Goal: Task Accomplishment & Management: Manage account settings

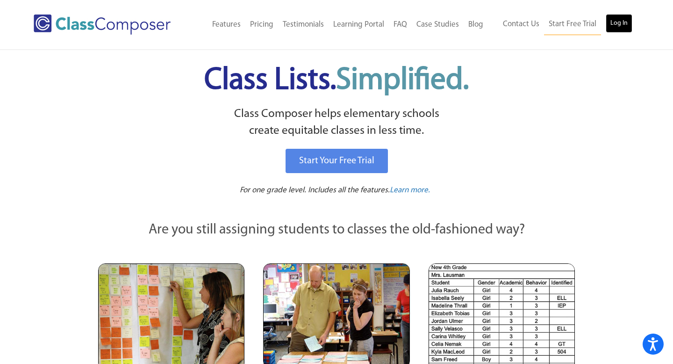
click at [622, 20] on link "Log In" at bounding box center [619, 23] width 27 height 19
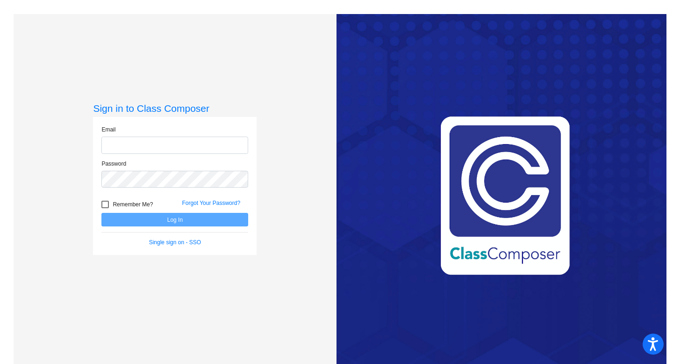
type input "claudia.divito@svusd.org"
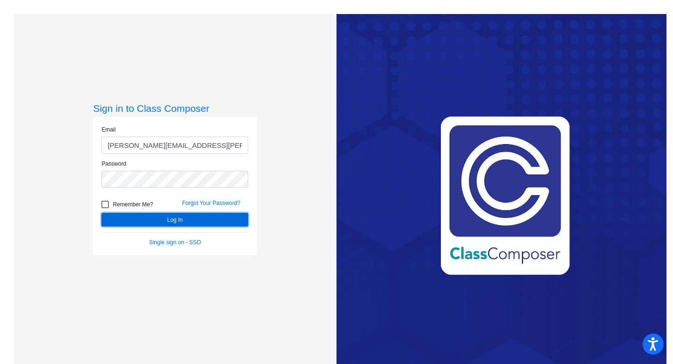
click at [171, 219] on button "Log In" at bounding box center [174, 220] width 147 height 14
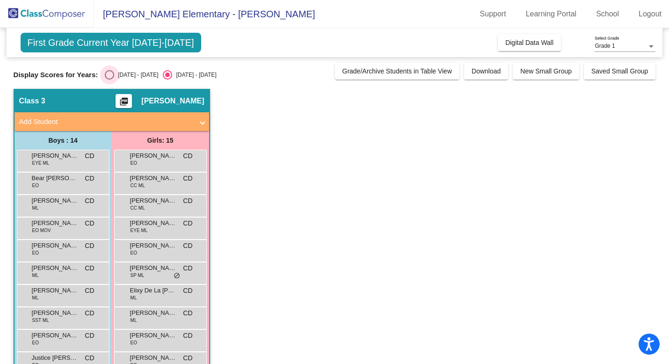
click at [109, 76] on div "Select an option" at bounding box center [109, 74] width 9 height 9
click at [109, 79] on input "2024 - 2025" at bounding box center [109, 79] width 0 height 0
radio input "true"
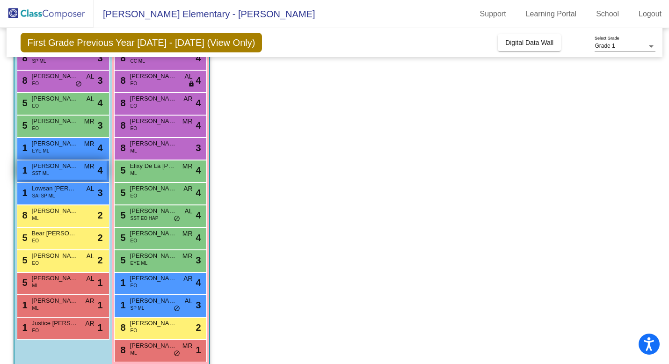
scroll to position [137, 0]
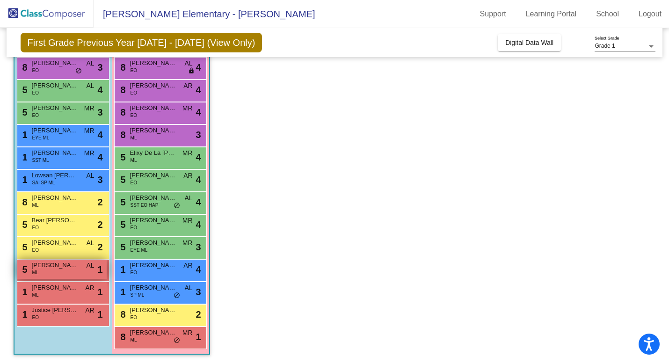
click at [69, 269] on div "5 Estuardo Solis Miranda ML AL lock do_not_disturb_alt 1" at bounding box center [61, 269] width 89 height 19
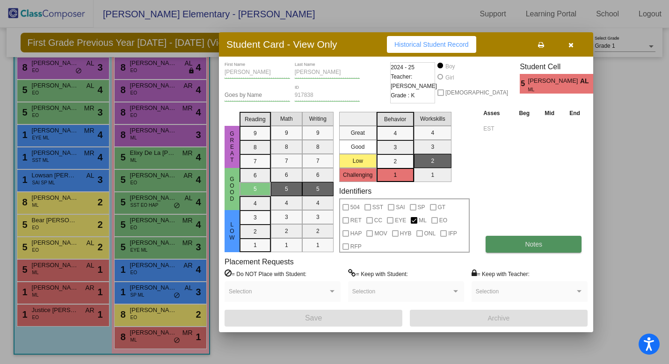
click at [535, 239] on button "Notes" at bounding box center [533, 244] width 96 height 17
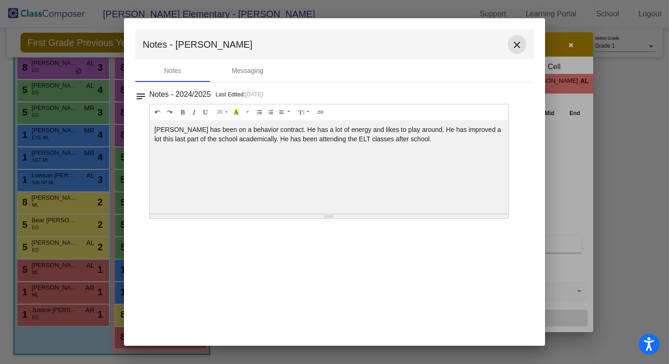
click at [516, 44] on mat-icon "close" at bounding box center [516, 44] width 11 height 11
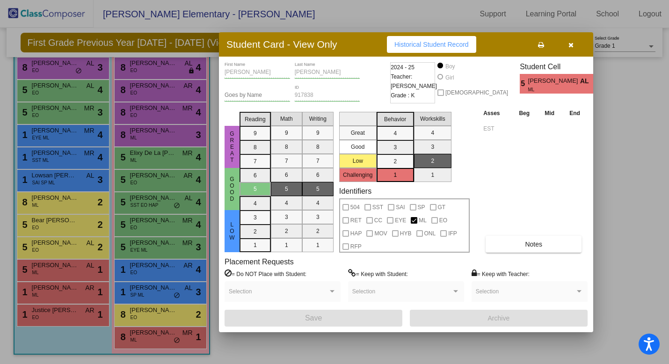
click at [64, 294] on div at bounding box center [334, 182] width 669 height 364
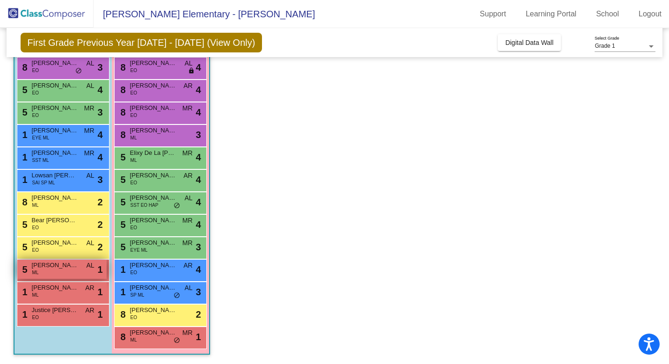
click at [64, 271] on div "5 Estuardo Solis Miranda ML AL lock do_not_disturb_alt 1" at bounding box center [61, 269] width 89 height 19
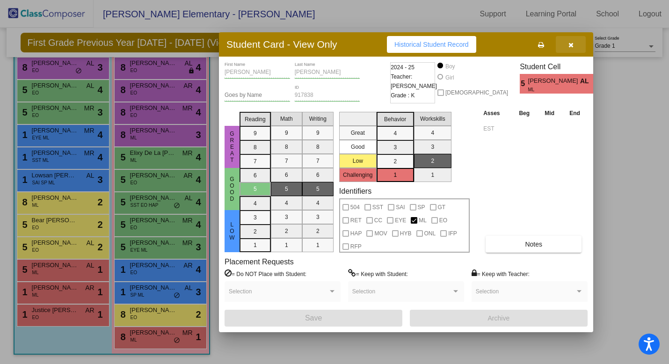
click at [573, 46] on icon "button" at bounding box center [570, 45] width 5 height 7
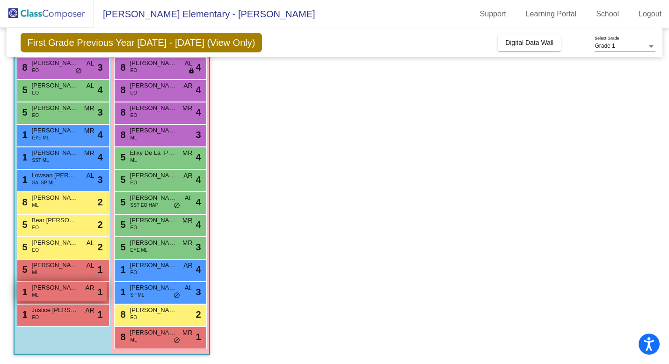
click at [58, 289] on span "Estiven Gabriel Lopez" at bounding box center [55, 287] width 47 height 9
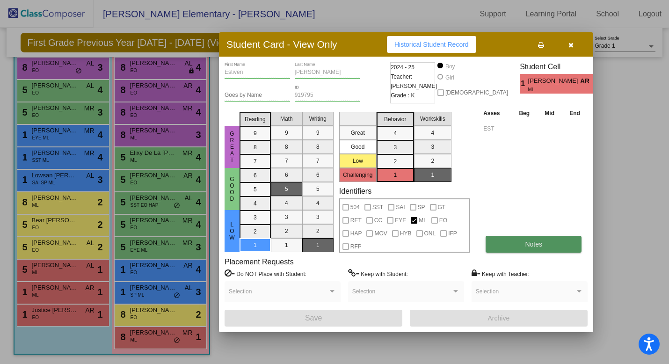
click at [539, 241] on span "Notes" at bounding box center [533, 243] width 17 height 7
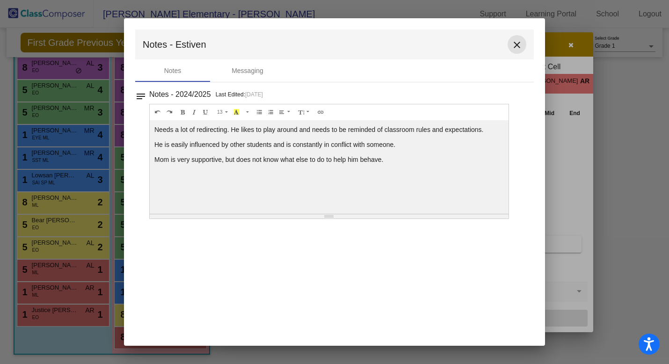
click at [516, 40] on mat-icon "close" at bounding box center [516, 44] width 11 height 11
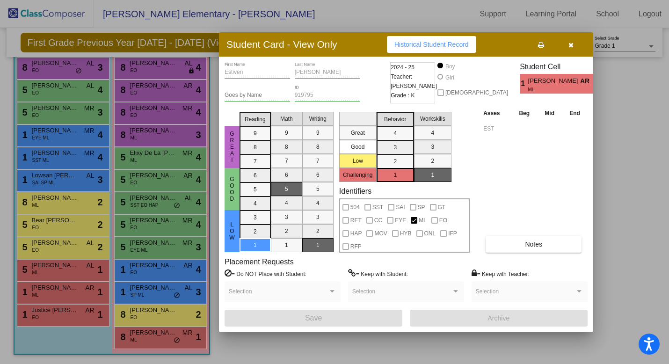
click at [573, 44] on button "button" at bounding box center [571, 44] width 30 height 17
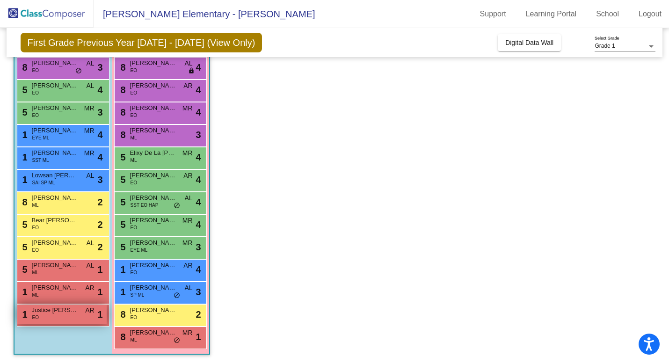
click at [52, 313] on span "Justice Mooneyham" at bounding box center [55, 309] width 47 height 9
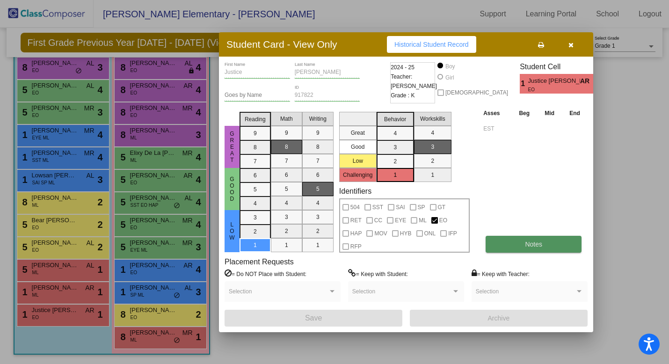
click at [540, 238] on button "Notes" at bounding box center [533, 244] width 96 height 17
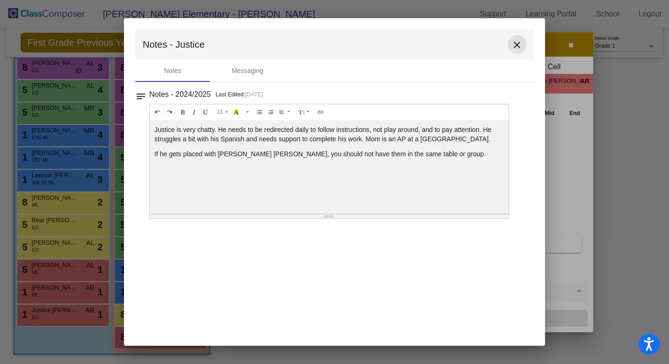
click at [514, 43] on mat-icon "close" at bounding box center [516, 44] width 11 height 11
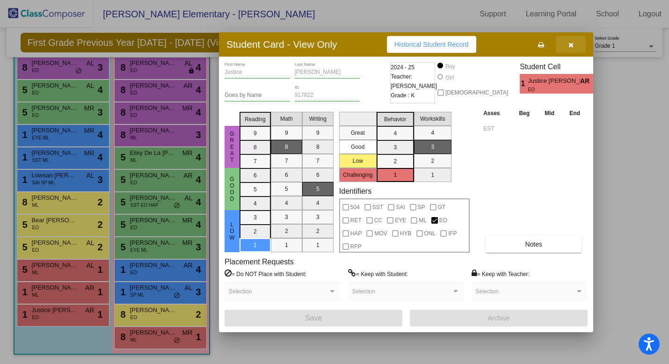
click at [574, 43] on button "button" at bounding box center [571, 44] width 30 height 17
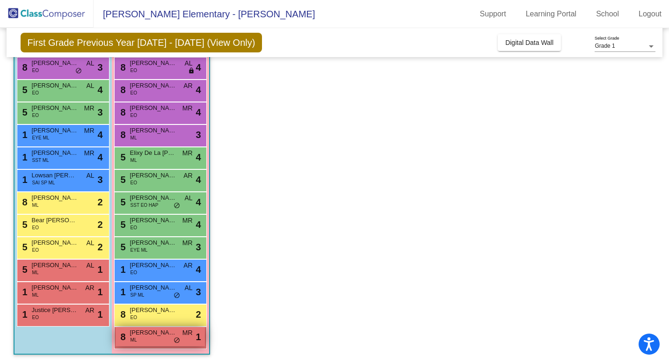
click at [145, 331] on span "Sophia Del Castillo" at bounding box center [153, 332] width 47 height 9
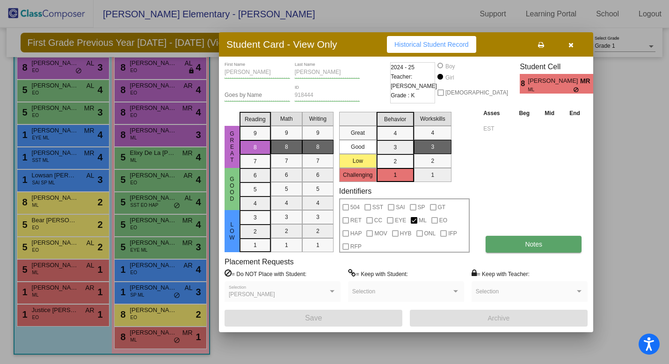
click at [544, 238] on button "Notes" at bounding box center [533, 244] width 96 height 17
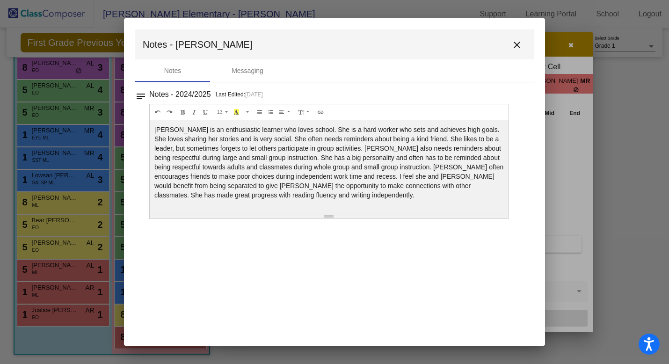
click at [518, 44] on mat-icon "close" at bounding box center [516, 44] width 11 height 11
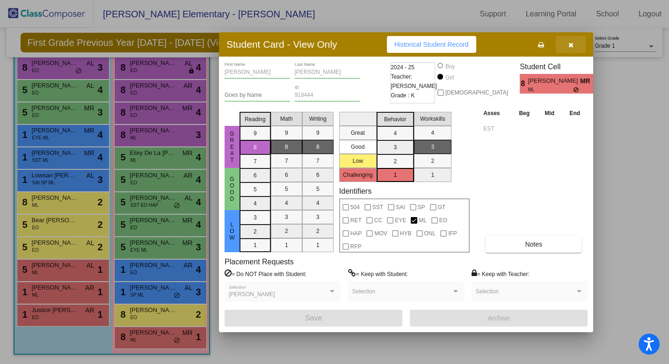
click at [574, 43] on button "button" at bounding box center [571, 44] width 30 height 17
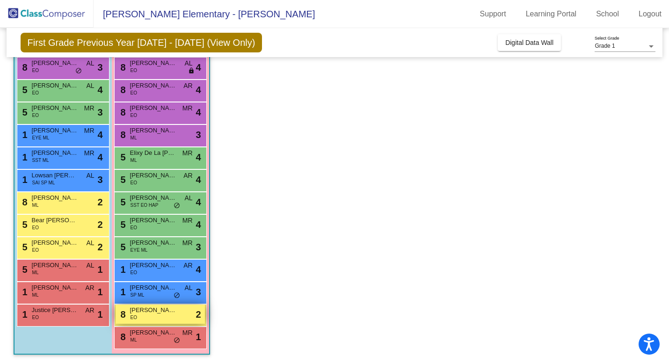
click at [173, 310] on span "Ava Wadell" at bounding box center [153, 309] width 47 height 9
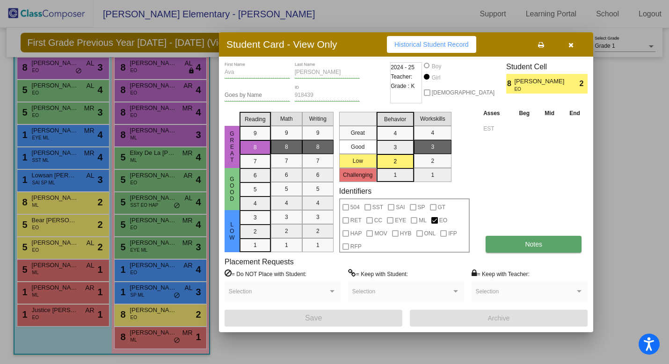
click at [546, 244] on button "Notes" at bounding box center [533, 244] width 96 height 17
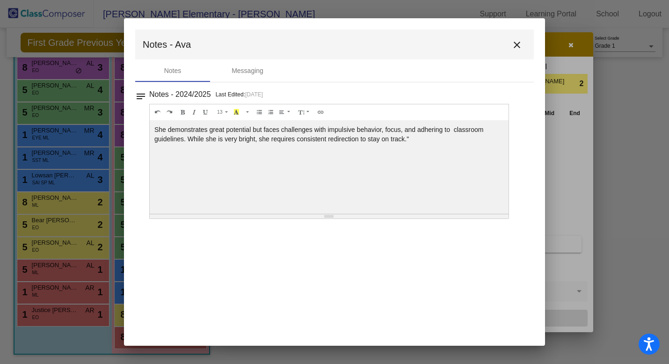
click at [520, 39] on button "close" at bounding box center [516, 44] width 19 height 19
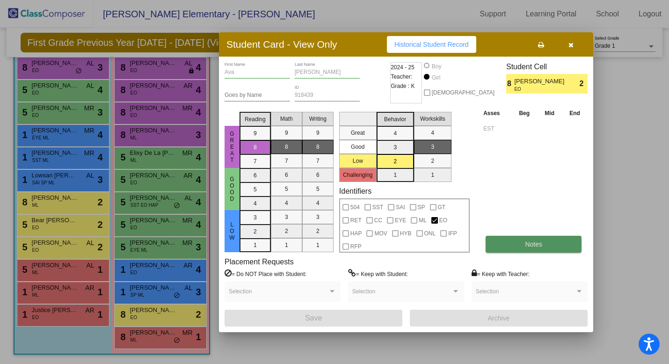
click at [540, 238] on button "Notes" at bounding box center [533, 244] width 96 height 17
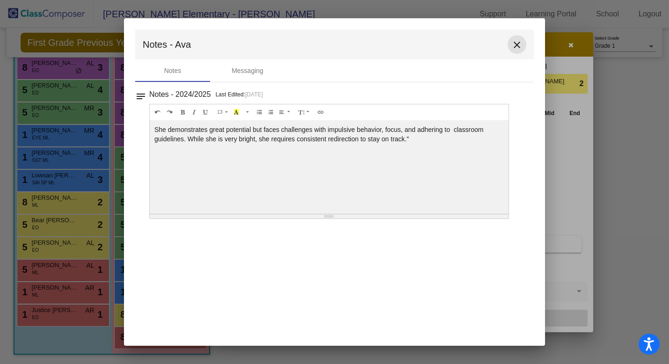
click at [517, 46] on mat-icon "close" at bounding box center [516, 44] width 11 height 11
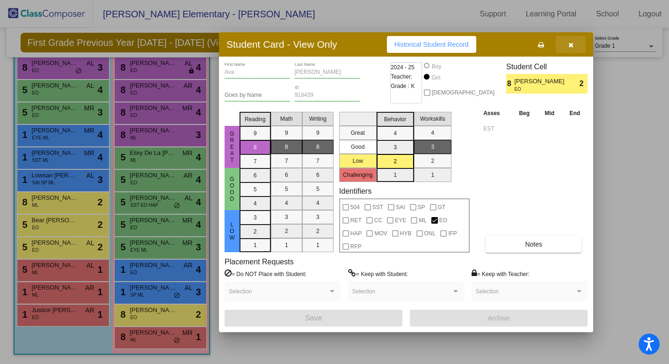
click at [569, 46] on icon "button" at bounding box center [570, 45] width 5 height 7
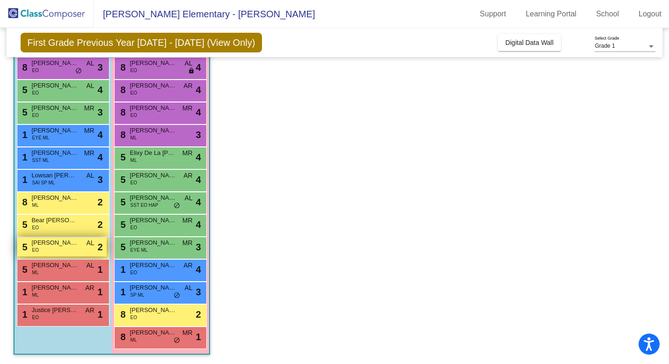
click at [44, 248] on div "5 Edison Oslovar EO AL lock do_not_disturb_alt 2" at bounding box center [61, 246] width 89 height 19
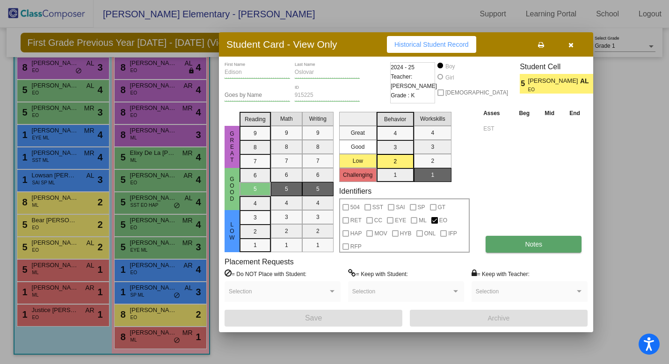
click at [535, 245] on span "Notes" at bounding box center [533, 243] width 17 height 7
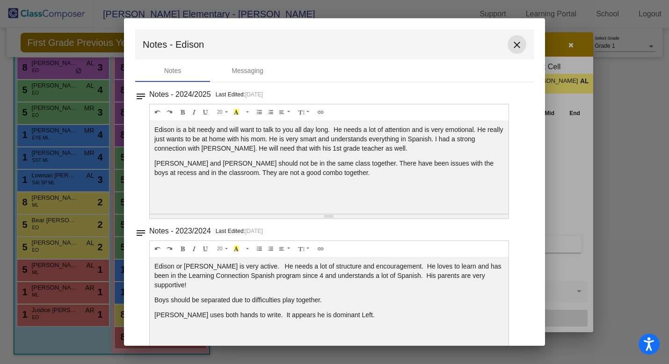
click at [515, 44] on mat-icon "close" at bounding box center [516, 44] width 11 height 11
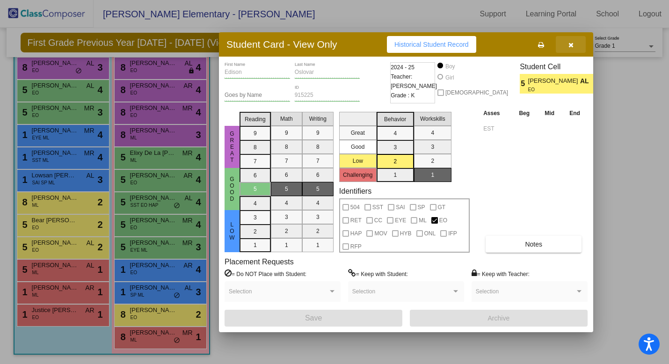
click at [573, 45] on button "button" at bounding box center [571, 44] width 30 height 17
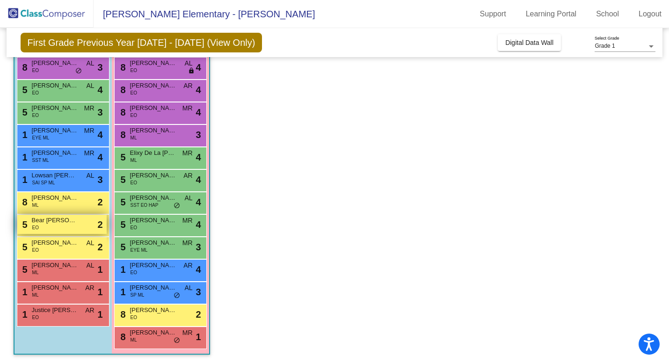
click at [73, 225] on div "5 Bear Rosete EO lock do_not_disturb_alt 2" at bounding box center [61, 224] width 89 height 19
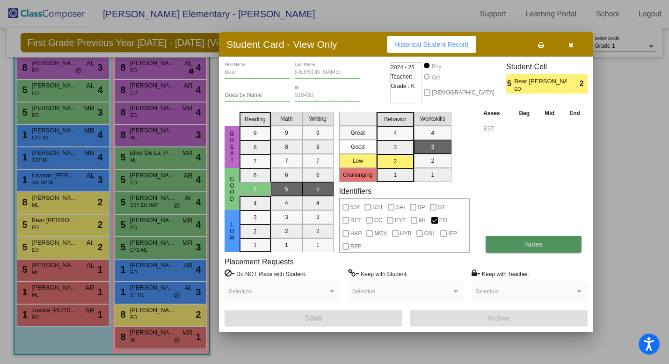
click at [532, 244] on span "Notes" at bounding box center [533, 243] width 17 height 7
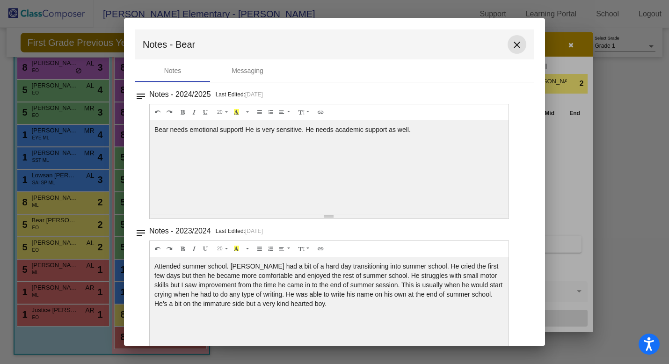
click at [511, 41] on mat-icon "close" at bounding box center [516, 44] width 11 height 11
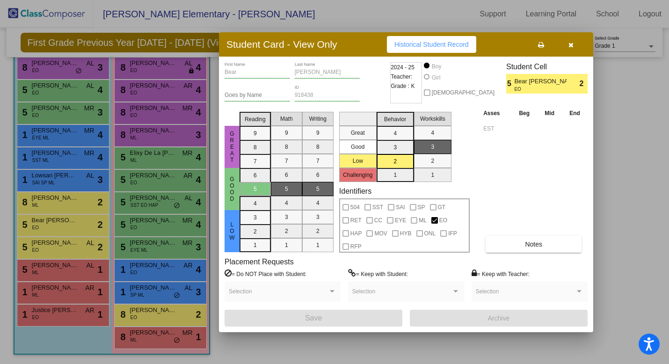
click at [566, 44] on button "button" at bounding box center [571, 44] width 30 height 17
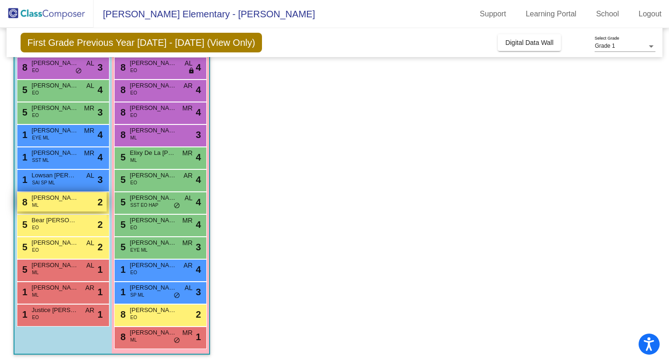
click at [53, 204] on div "8 Bilal Hoballah ML lock do_not_disturb_alt 2" at bounding box center [61, 201] width 89 height 19
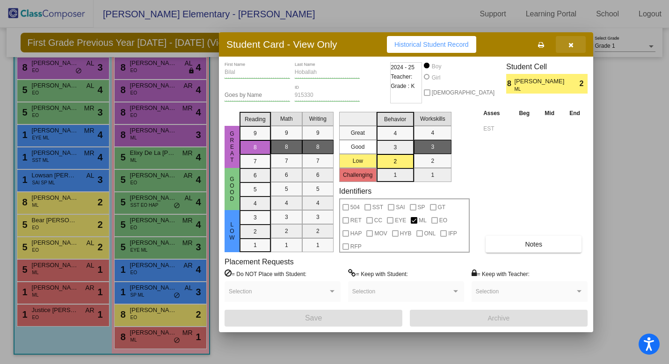
click at [573, 43] on button "button" at bounding box center [571, 44] width 30 height 17
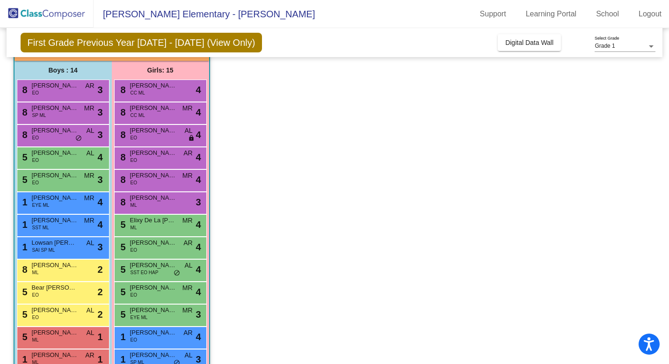
scroll to position [65, 0]
